Goal: Obtain resource: Download file/media

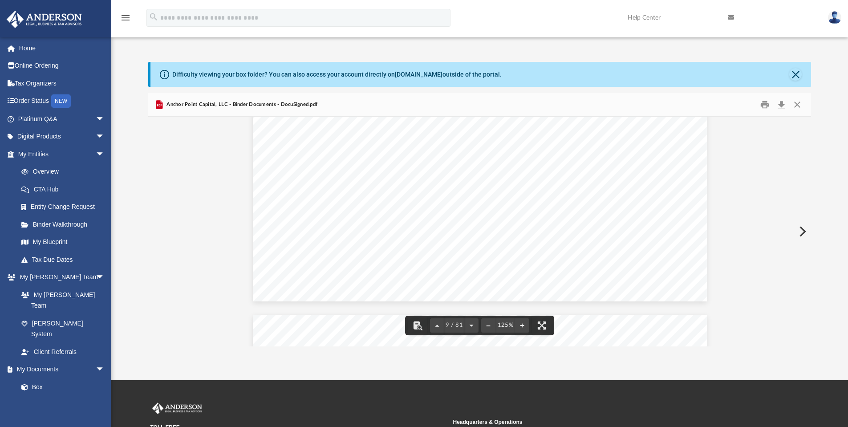
scroll to position [5073, 0]
click at [796, 101] on button "Close" at bounding box center [797, 105] width 16 height 14
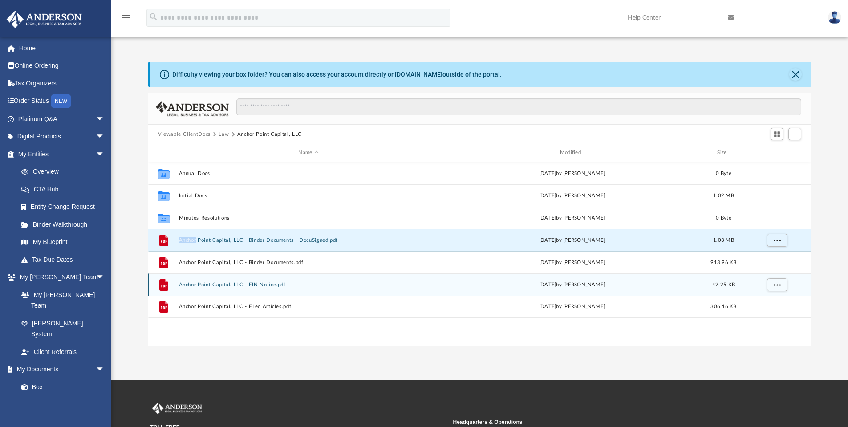
click at [227, 282] on button "Anchor Point Capital, LLC - EIN Notice.pdf" at bounding box center [307, 285] width 259 height 6
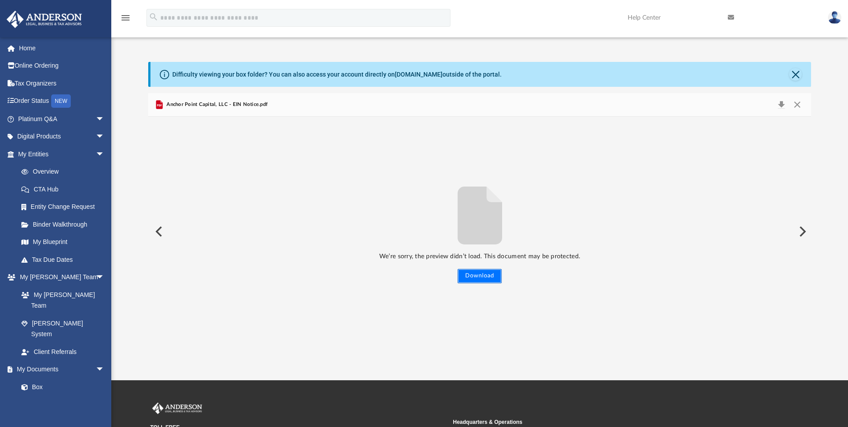
click at [489, 271] on button "Download" at bounding box center [479, 276] width 44 height 14
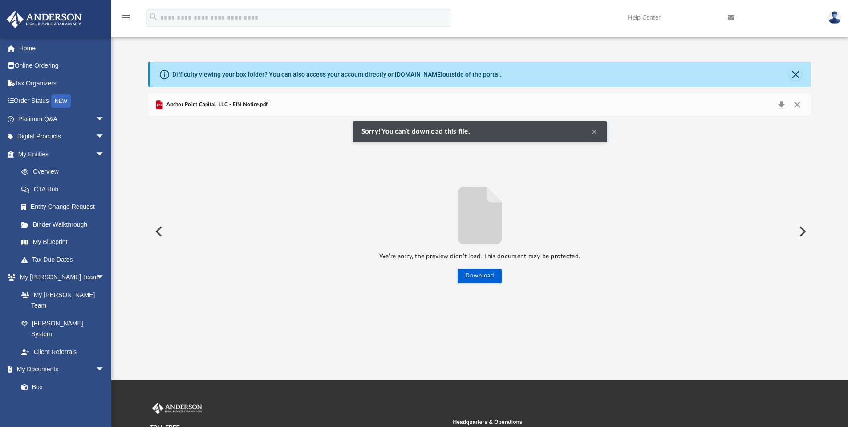
click at [595, 127] on button "Clear Notification" at bounding box center [594, 131] width 11 height 11
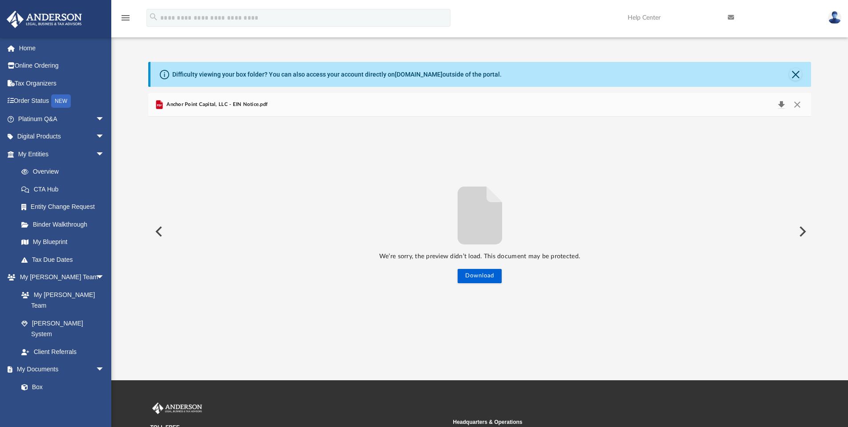
drag, startPoint x: 782, startPoint y: 100, endPoint x: 481, endPoint y: 158, distance: 306.8
click at [781, 100] on button "Download" at bounding box center [781, 104] width 16 height 12
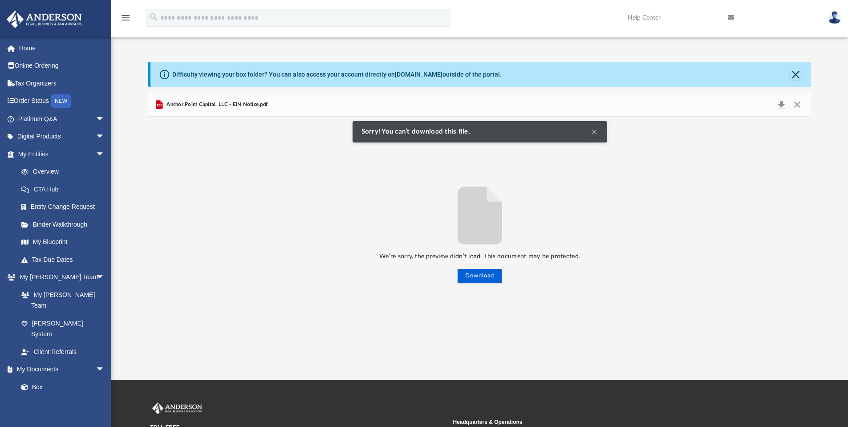
click at [250, 105] on span "Anchor Point Capital, LLC - EIN Notice.pdf" at bounding box center [216, 105] width 103 height 8
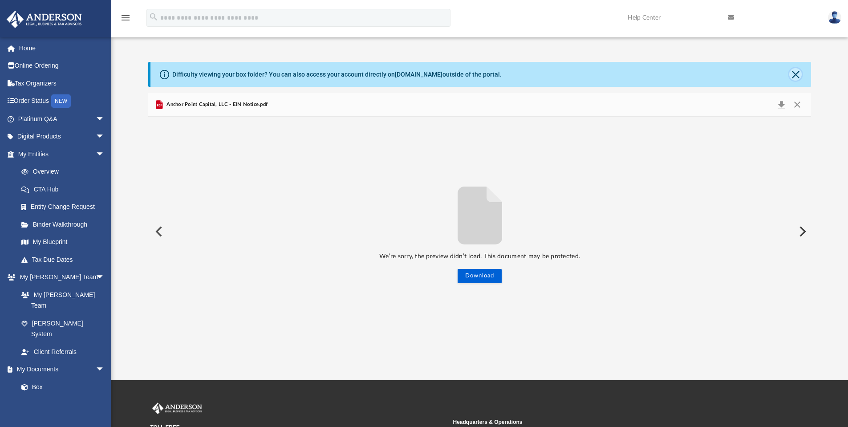
click at [797, 77] on button "Close" at bounding box center [795, 74] width 12 height 12
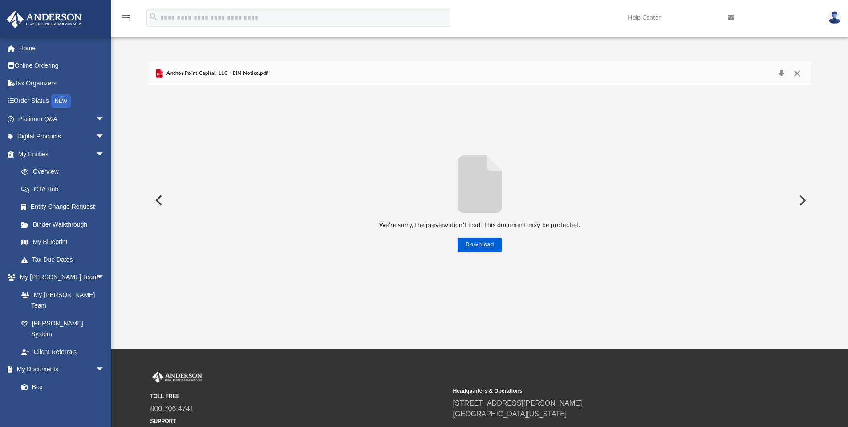
click at [801, 196] on button "Preview" at bounding box center [802, 200] width 20 height 25
click at [151, 198] on button "Preview" at bounding box center [158, 200] width 20 height 25
click at [832, 12] on img at bounding box center [834, 17] width 13 height 13
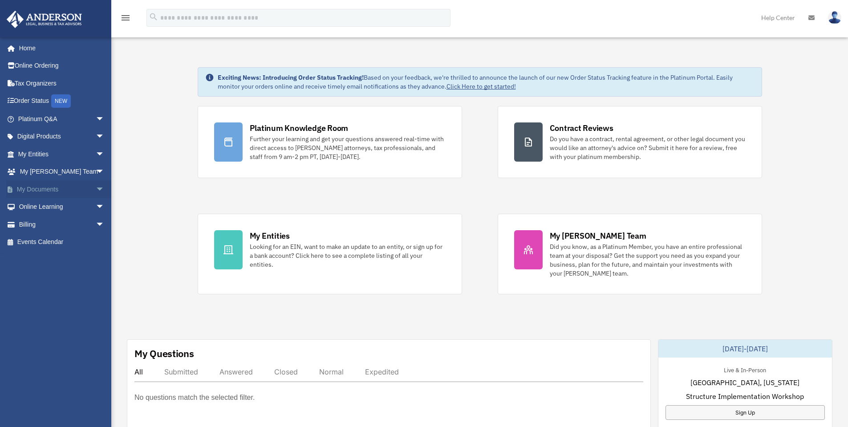
click at [97, 189] on span "arrow_drop_down" at bounding box center [105, 189] width 18 height 18
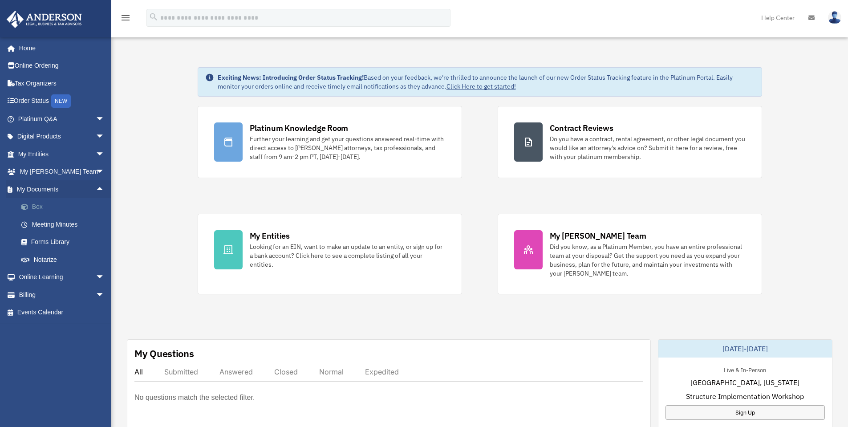
click at [36, 202] on link "Box" at bounding box center [64, 207] width 105 height 18
click at [34, 206] on link "Box" at bounding box center [64, 207] width 105 height 18
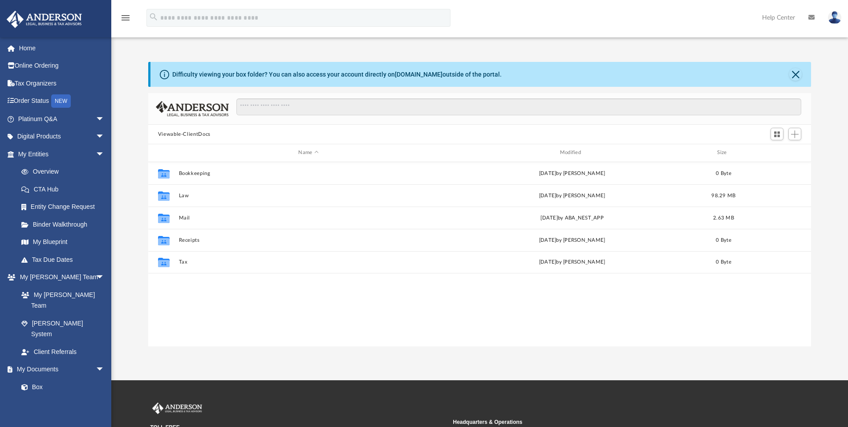
scroll to position [196, 656]
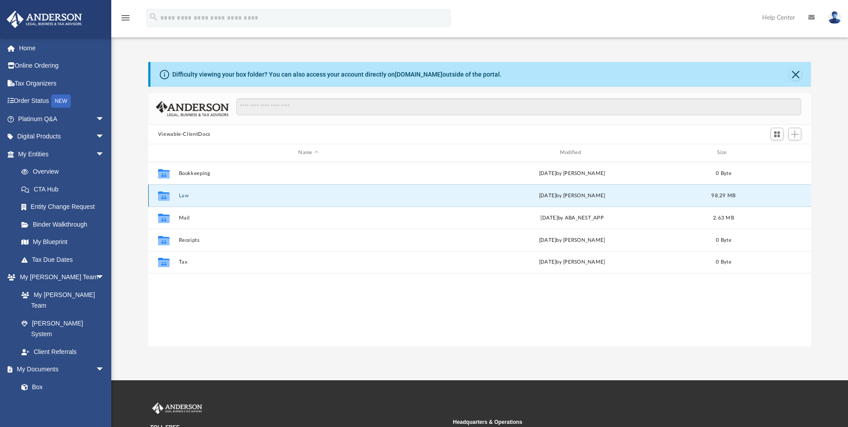
click at [179, 196] on button "Law" at bounding box center [307, 196] width 259 height 6
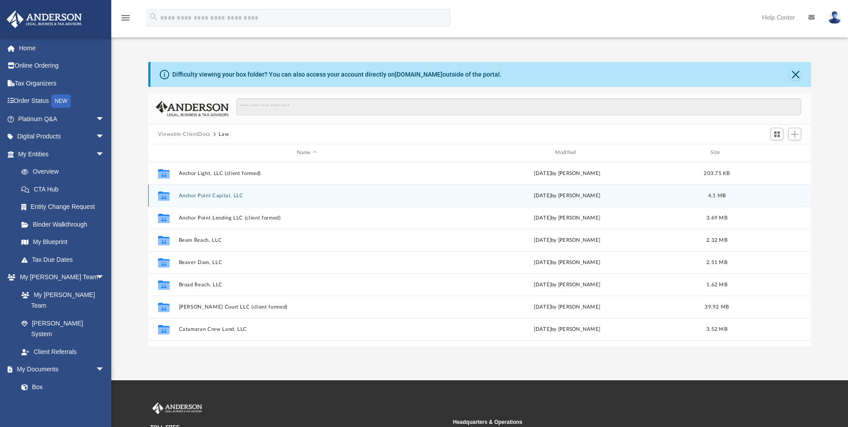
click at [209, 196] on button "Anchor Point Capital, LLC" at bounding box center [306, 196] width 256 height 6
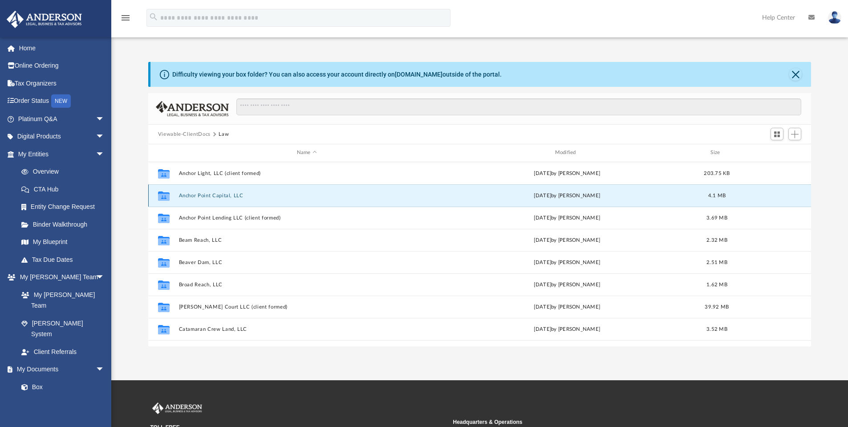
click at [209, 196] on button "Anchor Point Capital, LLC" at bounding box center [306, 196] width 256 height 6
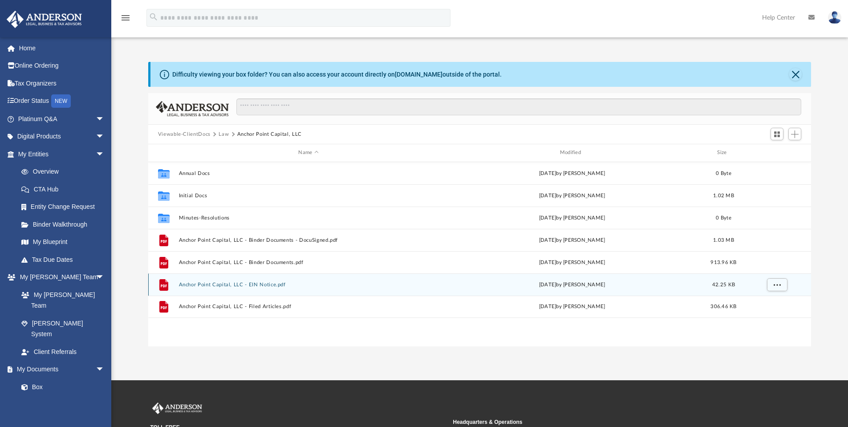
click at [240, 283] on button "Anchor Point Capital, LLC - EIN Notice.pdf" at bounding box center [307, 285] width 259 height 6
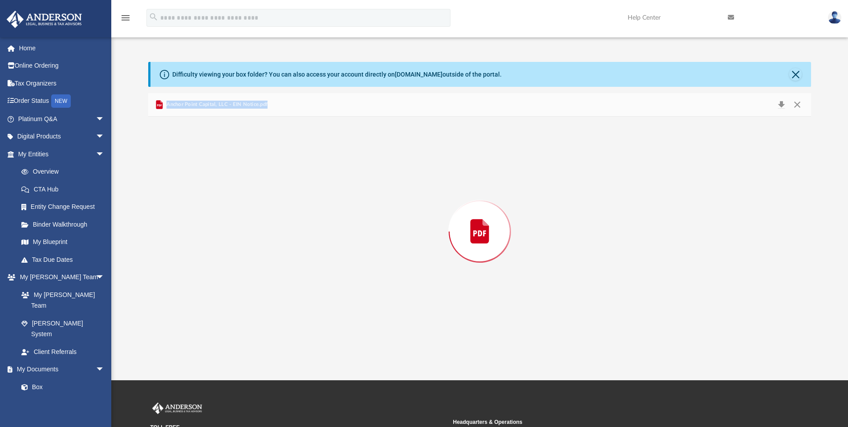
click at [240, 283] on div "Preview" at bounding box center [479, 232] width 663 height 230
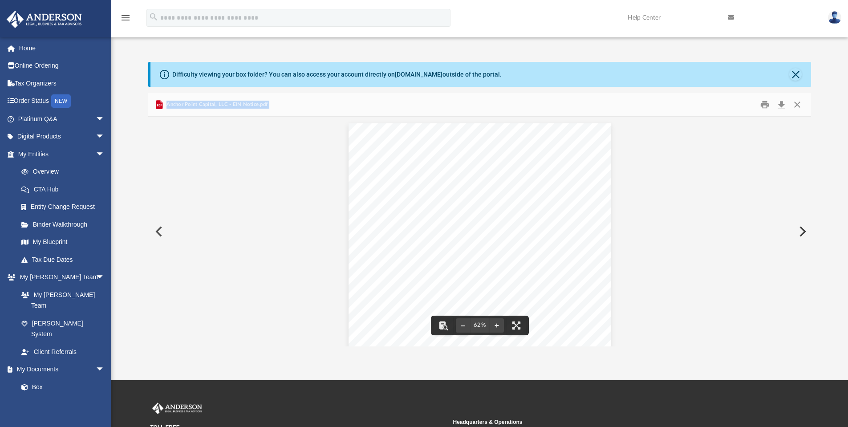
click at [404, 198] on div "Page 1" at bounding box center [479, 236] width 263 height 227
click at [497, 323] on button "File preview" at bounding box center [496, 325] width 14 height 20
click at [497, 324] on button "File preview" at bounding box center [496, 325] width 14 height 20
click at [501, 325] on button "File preview" at bounding box center [496, 325] width 14 height 20
